Goal: Task Accomplishment & Management: Use online tool/utility

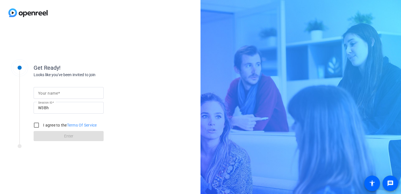
click at [82, 94] on input "Your name" at bounding box center [68, 93] width 61 height 7
type input "[PERSON_NAME]"
click at [37, 124] on input "I agree to the Terms Of Service" at bounding box center [36, 124] width 11 height 11
checkbox input "true"
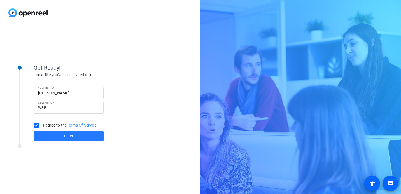
click at [61, 137] on span at bounding box center [69, 135] width 70 height 13
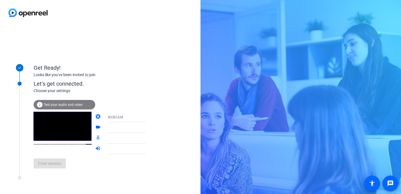
click at [150, 117] on icon at bounding box center [151, 116] width 3 height 1
click at [123, 139] on mat-option "DESKTOP" at bounding box center [122, 138] width 48 height 11
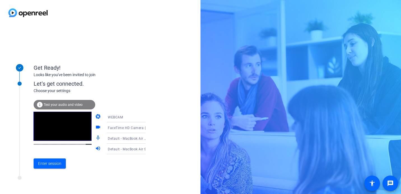
click at [148, 116] on icon at bounding box center [151, 117] width 7 height 7
click at [119, 139] on mat-option "DESKTOP" at bounding box center [122, 138] width 48 height 11
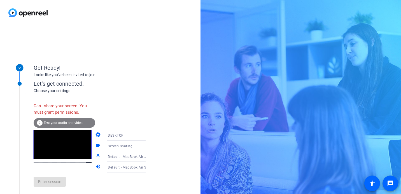
click at [150, 146] on icon at bounding box center [151, 145] width 3 height 1
click at [139, 146] on div at bounding box center [200, 97] width 401 height 194
click at [148, 134] on icon at bounding box center [151, 135] width 7 height 7
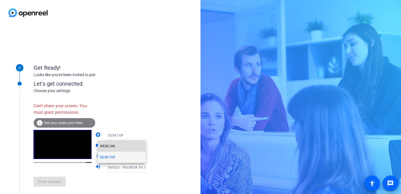
click at [123, 145] on mat-option "WEBCAM" at bounding box center [122, 145] width 48 height 11
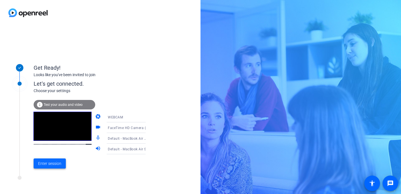
click at [50, 163] on span "Enter session" at bounding box center [49, 164] width 23 height 6
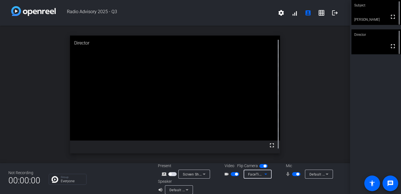
click at [265, 174] on icon at bounding box center [265, 174] width 7 height 7
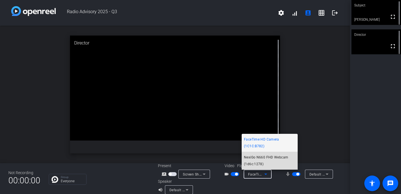
click at [262, 156] on span "NexiGo N660 FHD Webcam (1d6c:1278)" at bounding box center [269, 160] width 51 height 13
